Goal: Find specific page/section: Find specific page/section

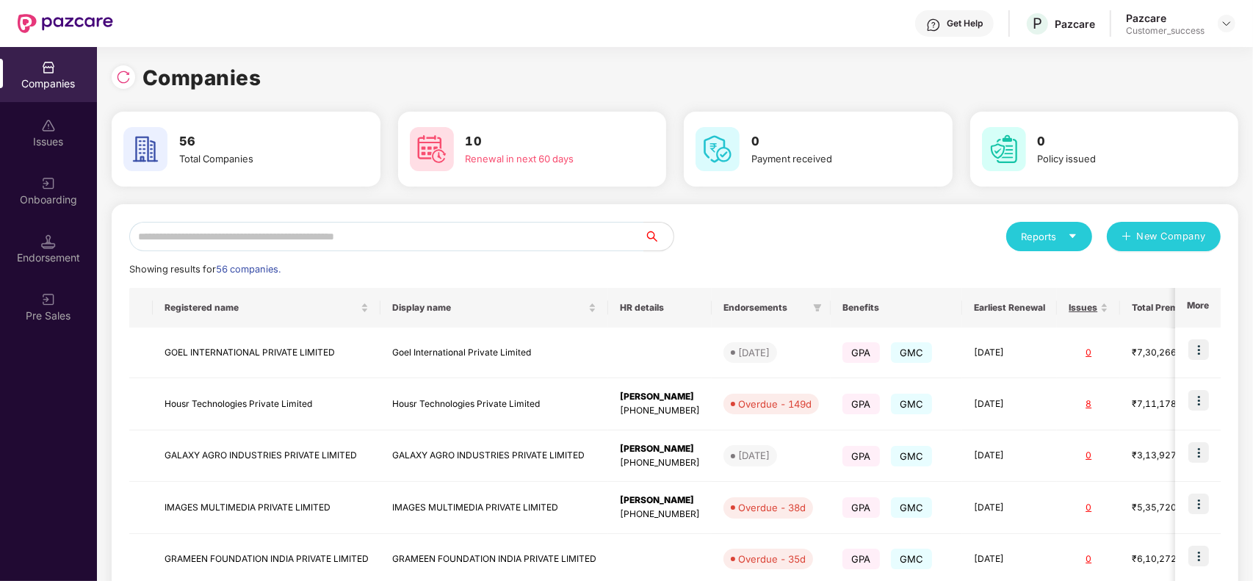
click at [307, 244] on input "text" at bounding box center [386, 236] width 515 height 29
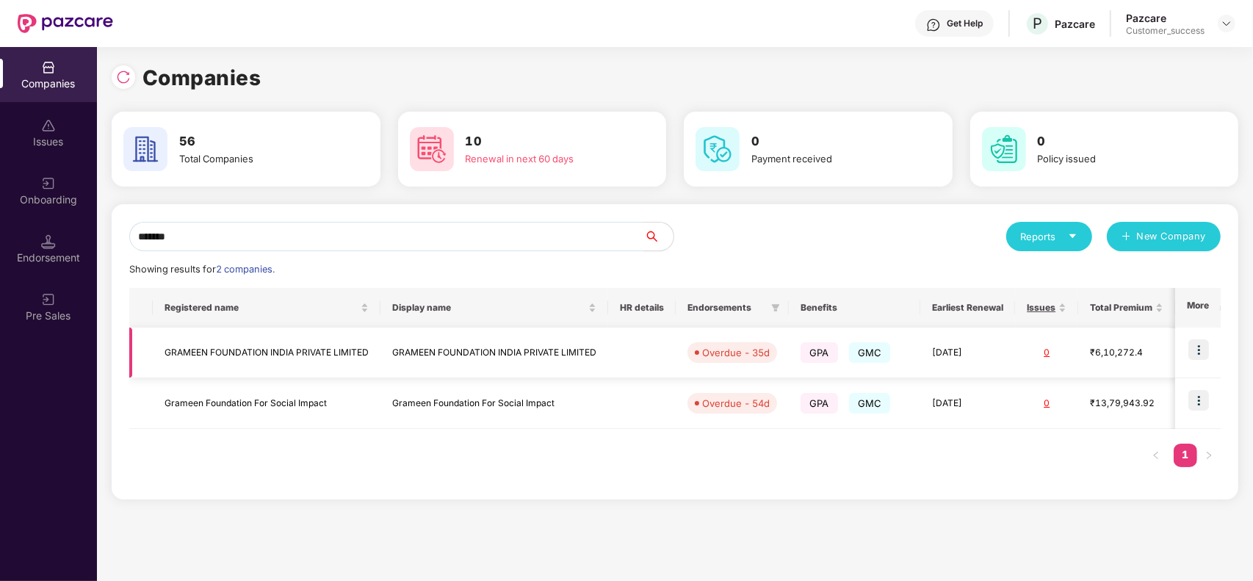
type input "*******"
click at [450, 361] on td "GRAMEEN FOUNDATION INDIA PRIVATE LIMITED" at bounding box center [495, 353] width 228 height 51
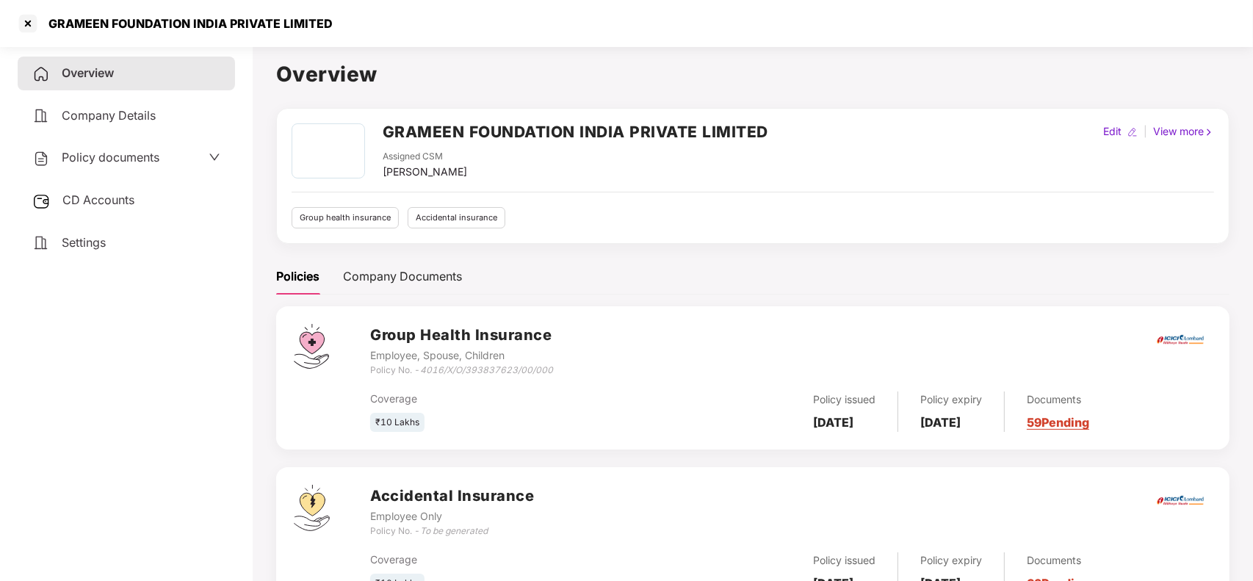
click at [1073, 432] on div "Documents 59 Pending" at bounding box center [1047, 412] width 84 height 40
click at [1090, 428] on link "59 Pending" at bounding box center [1058, 422] width 62 height 15
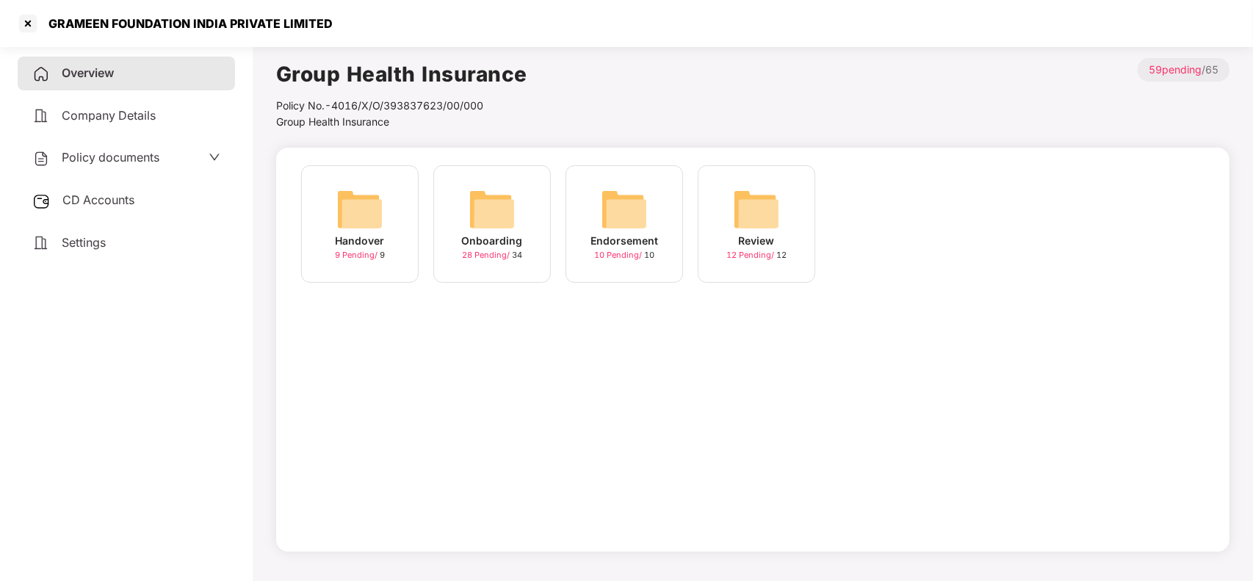
click at [494, 239] on div "Onboarding" at bounding box center [492, 241] width 61 height 16
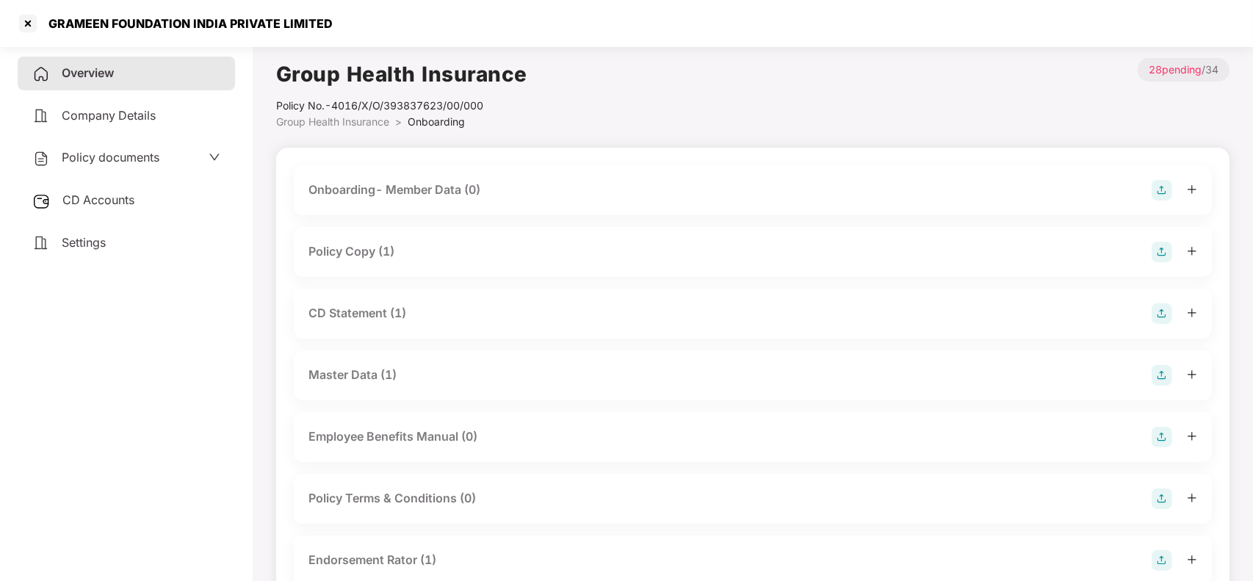
click at [398, 250] on div "Policy Copy (1)" at bounding box center [753, 252] width 889 height 21
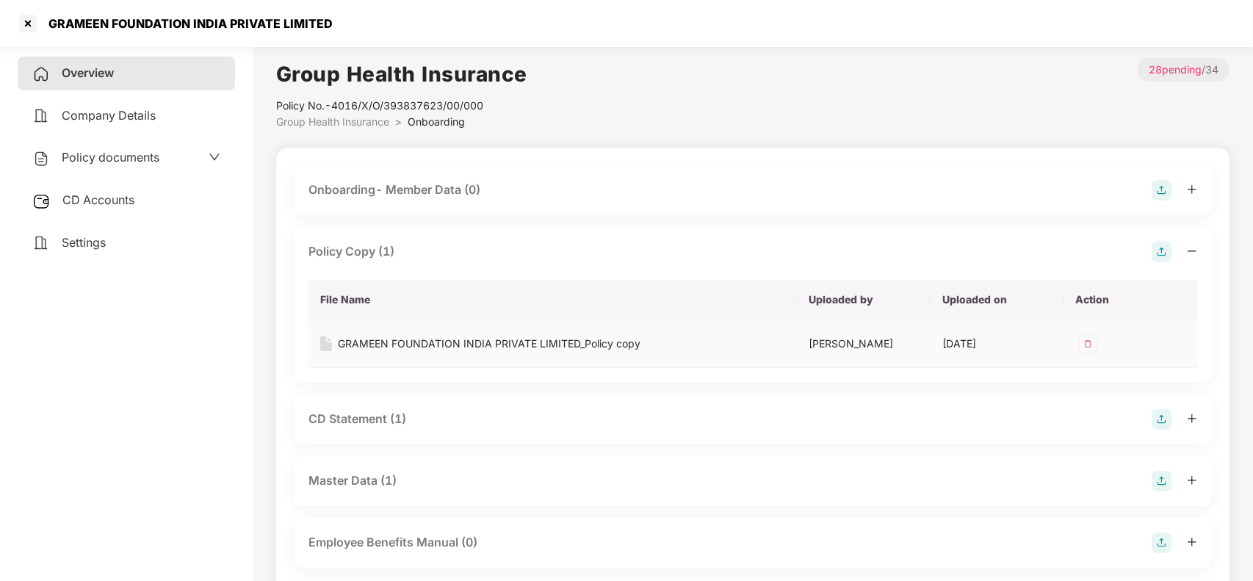
click at [362, 334] on td "GRAMEEN FOUNDATION INDIA PRIVATE LIMITED_Policy copy" at bounding box center [553, 344] width 489 height 48
click at [362, 338] on div "GRAMEEN FOUNDATION INDIA PRIVATE LIMITED_Policy copy" at bounding box center [489, 344] width 303 height 16
